Goal: Navigation & Orientation: Find specific page/section

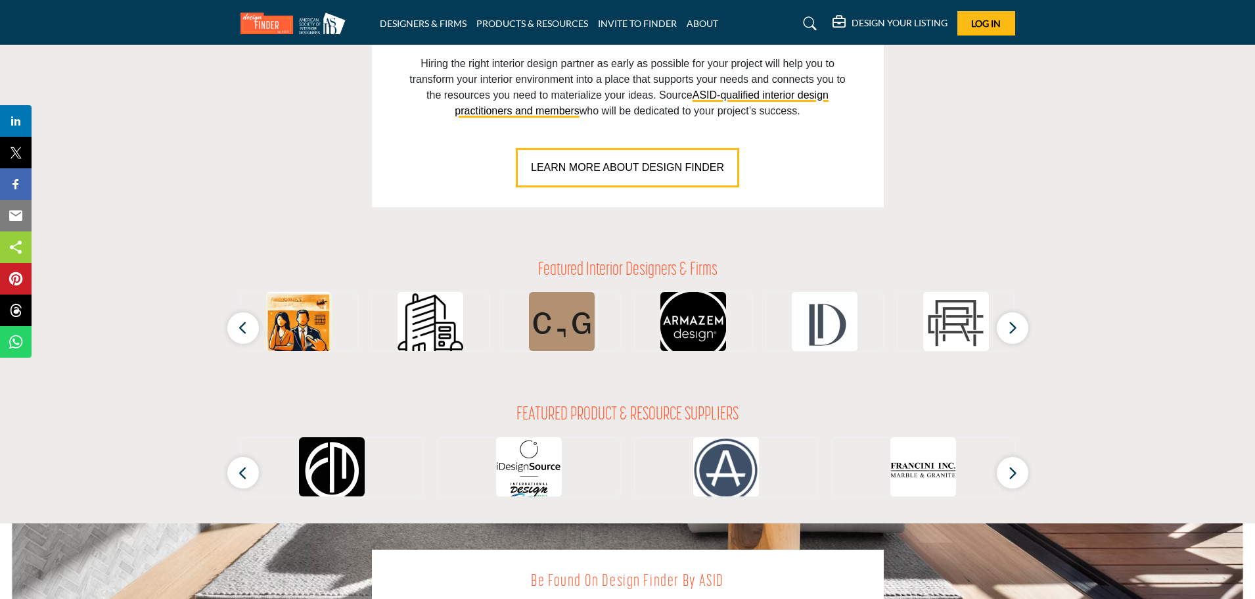
scroll to position [1115, 0]
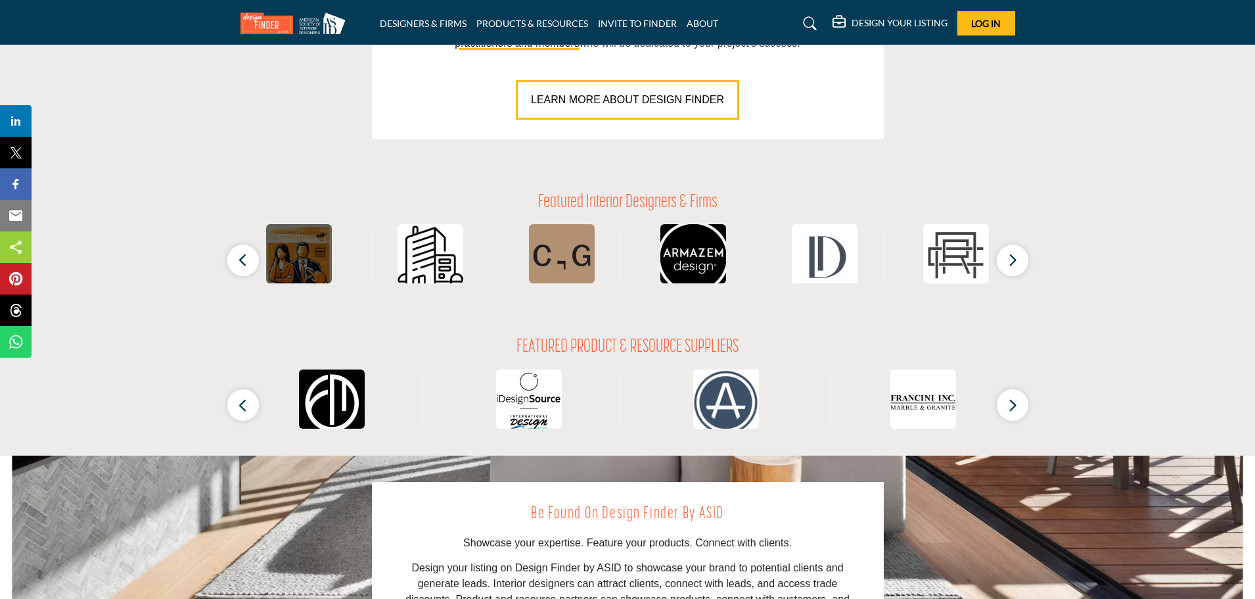
click at [314, 277] on img at bounding box center [299, 257] width 66 height 66
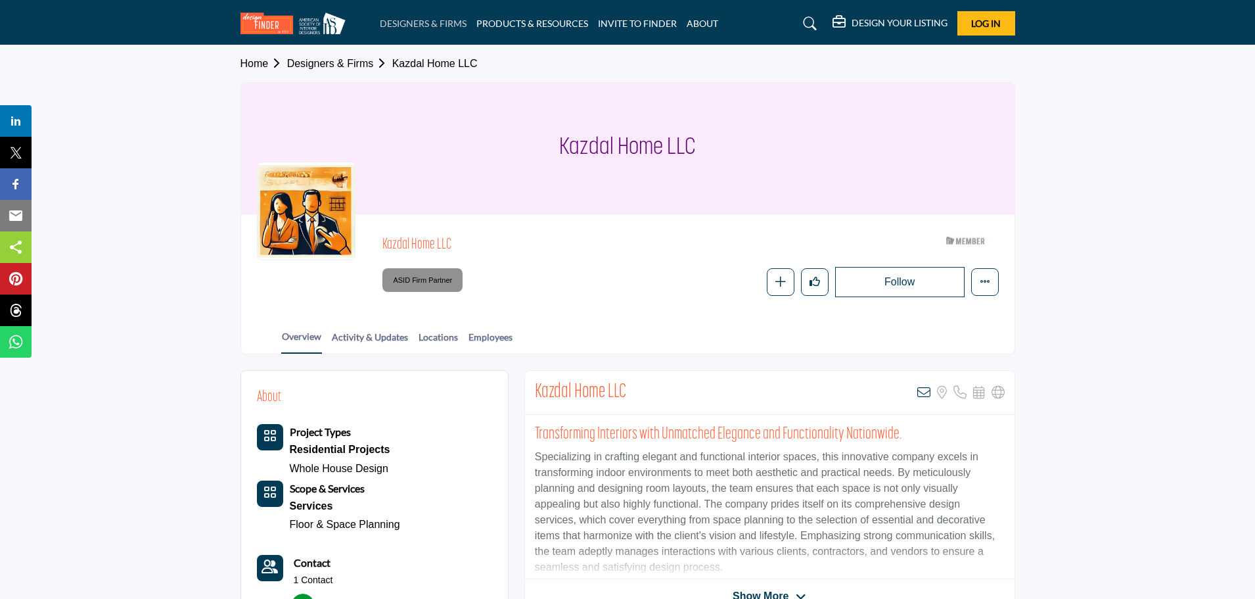
click at [411, 24] on link "DESIGNERS & FIRMS" at bounding box center [423, 23] width 87 height 11
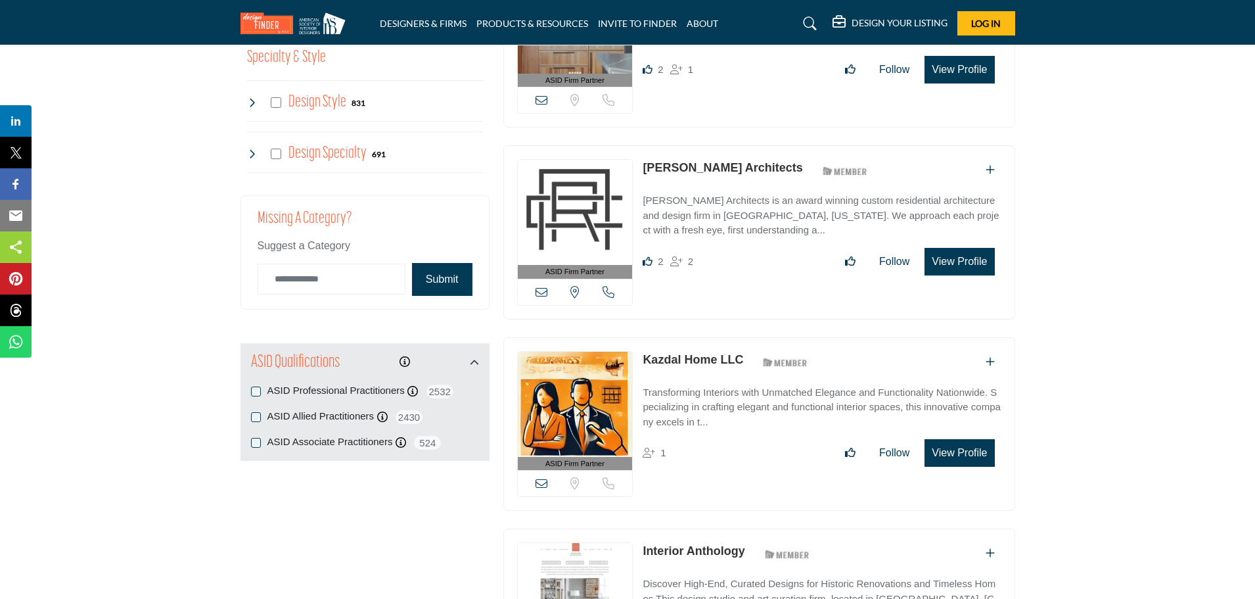
scroll to position [1248, 0]
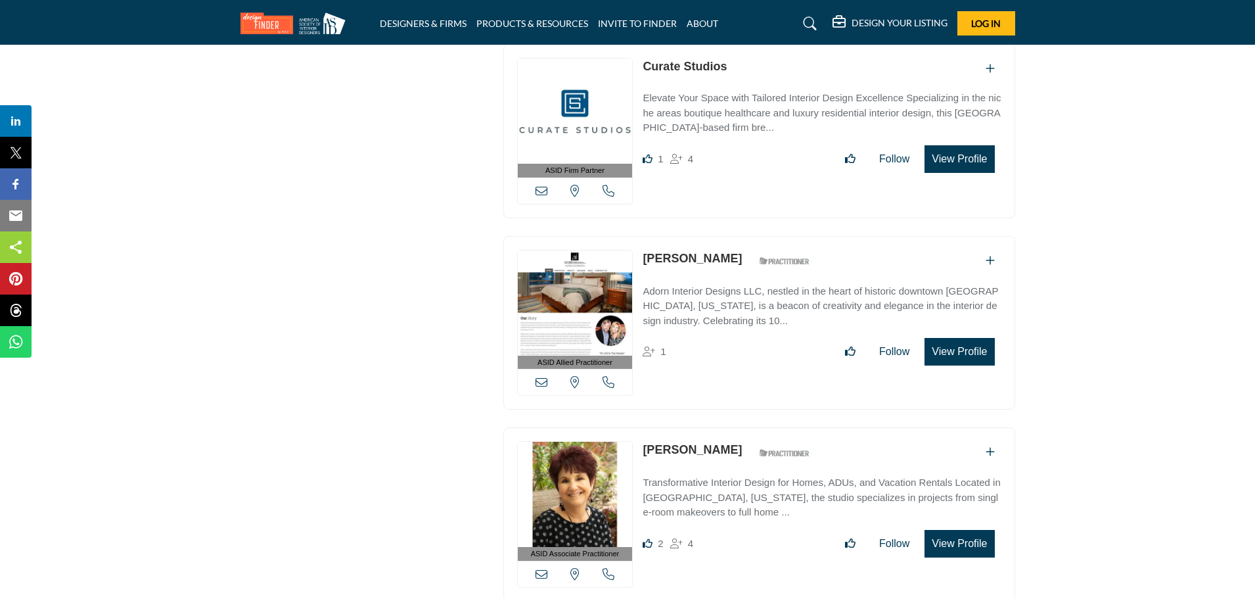
scroll to position [2825, 0]
